Goal: Information Seeking & Learning: Learn about a topic

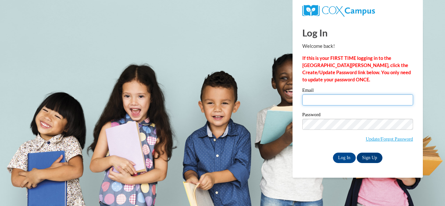
click at [340, 101] on input "Email" at bounding box center [357, 99] width 111 height 11
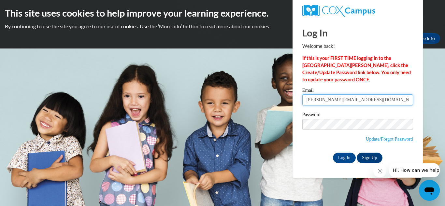
type input "bonessi.bianca@brevardschools.org"
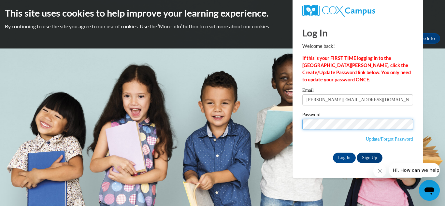
click at [333, 153] on input "Log In" at bounding box center [344, 158] width 23 height 10
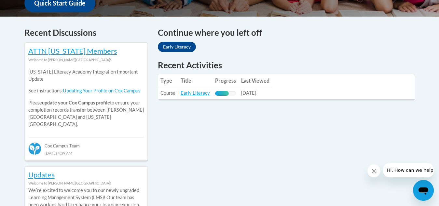
scroll to position [293, 0]
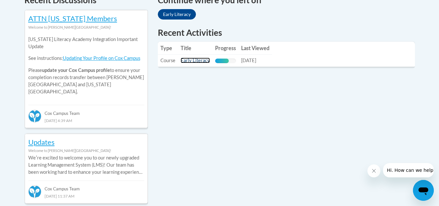
click at [199, 60] on link "Early Literacy" at bounding box center [195, 61] width 29 height 6
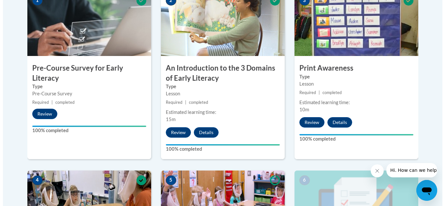
scroll to position [391, 0]
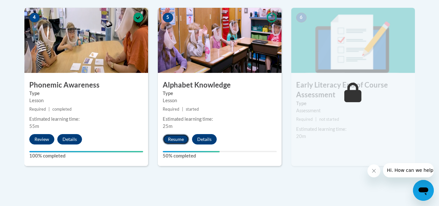
click at [169, 140] on button "Resume" at bounding box center [176, 139] width 26 height 10
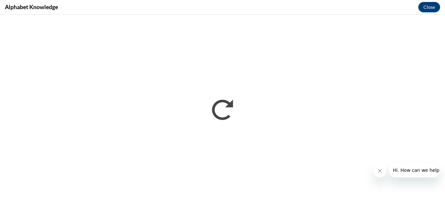
scroll to position [0, 0]
